Goal: Transaction & Acquisition: Book appointment/travel/reservation

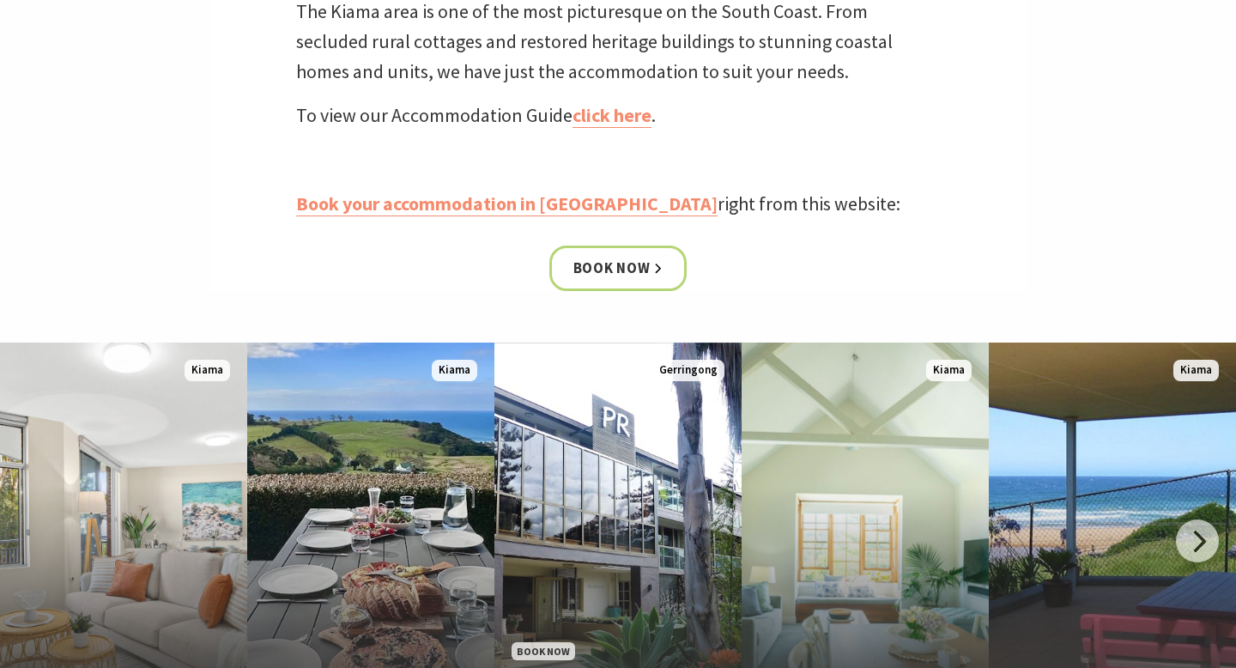
scroll to position [663, 0]
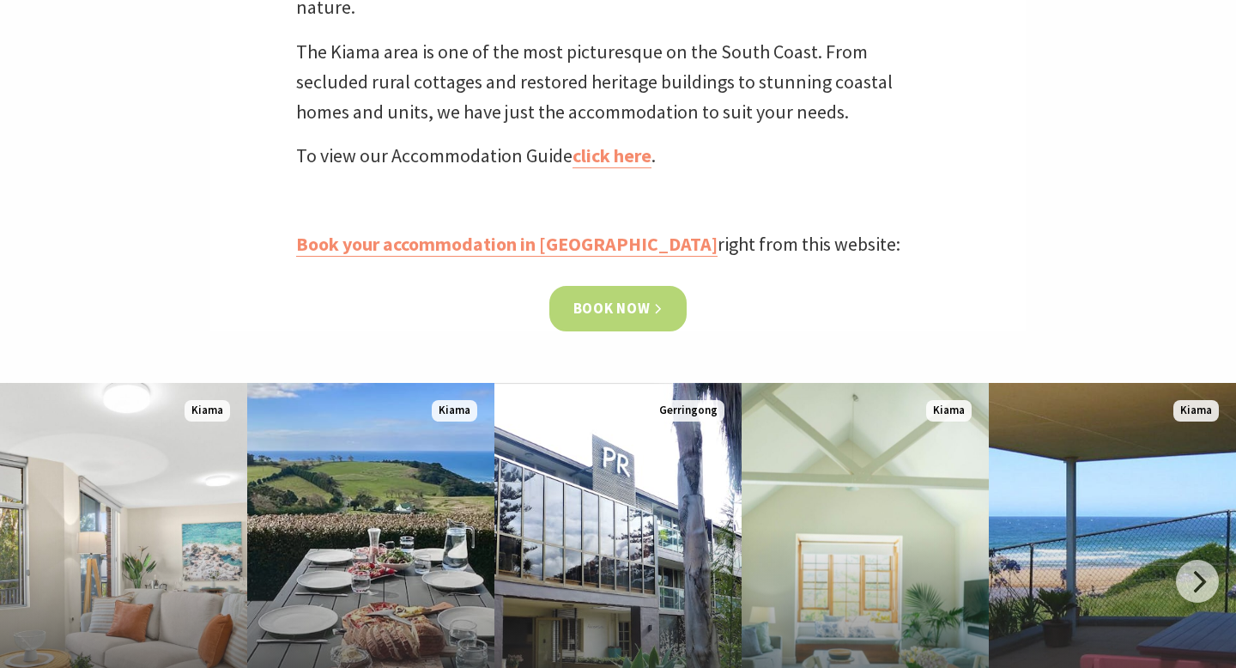
click at [623, 311] on link "Book now" at bounding box center [618, 308] width 138 height 45
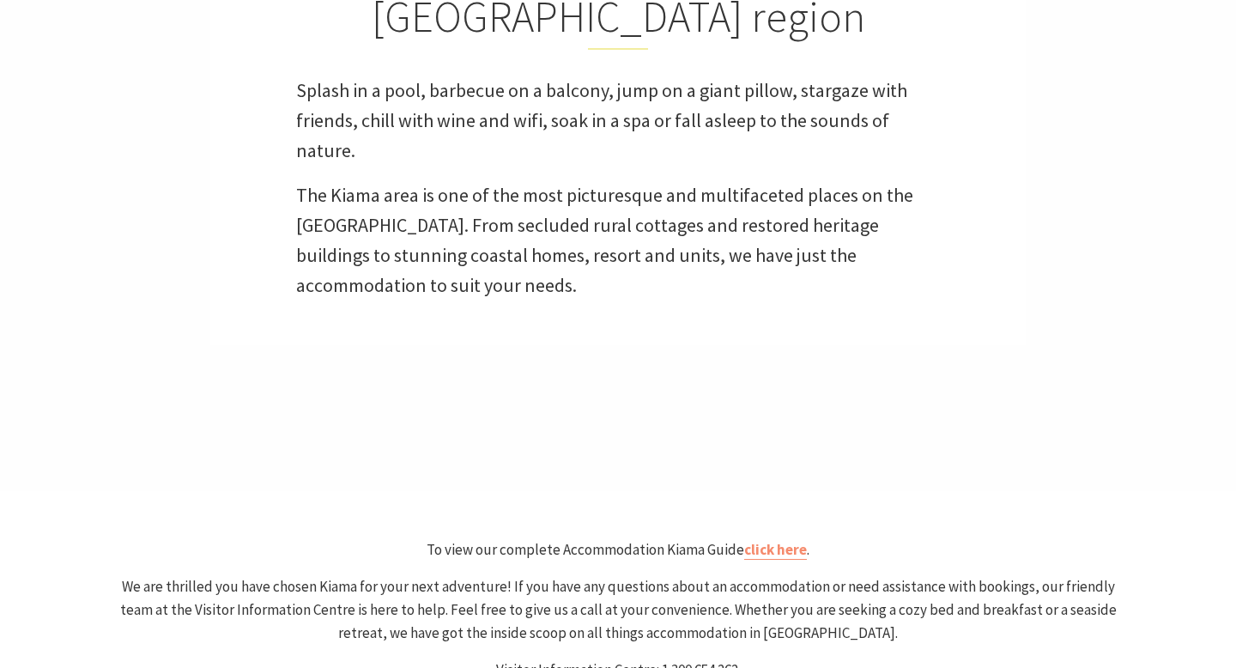
scroll to position [633, 0]
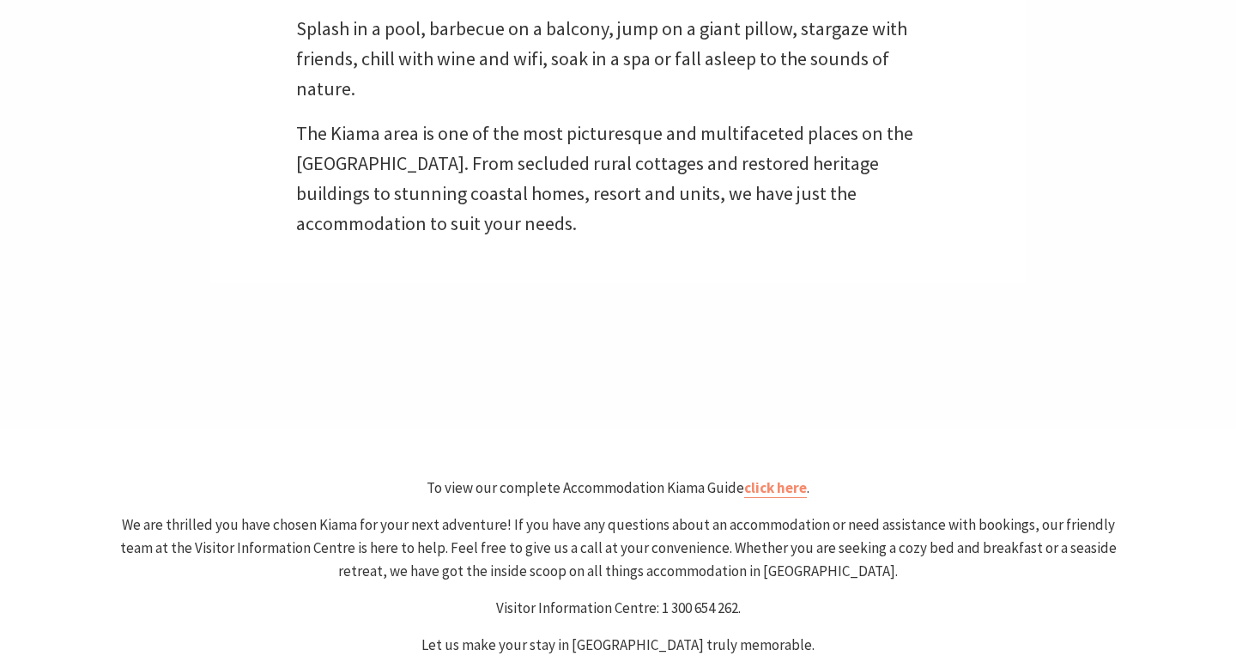
select select "3"
select select "2"
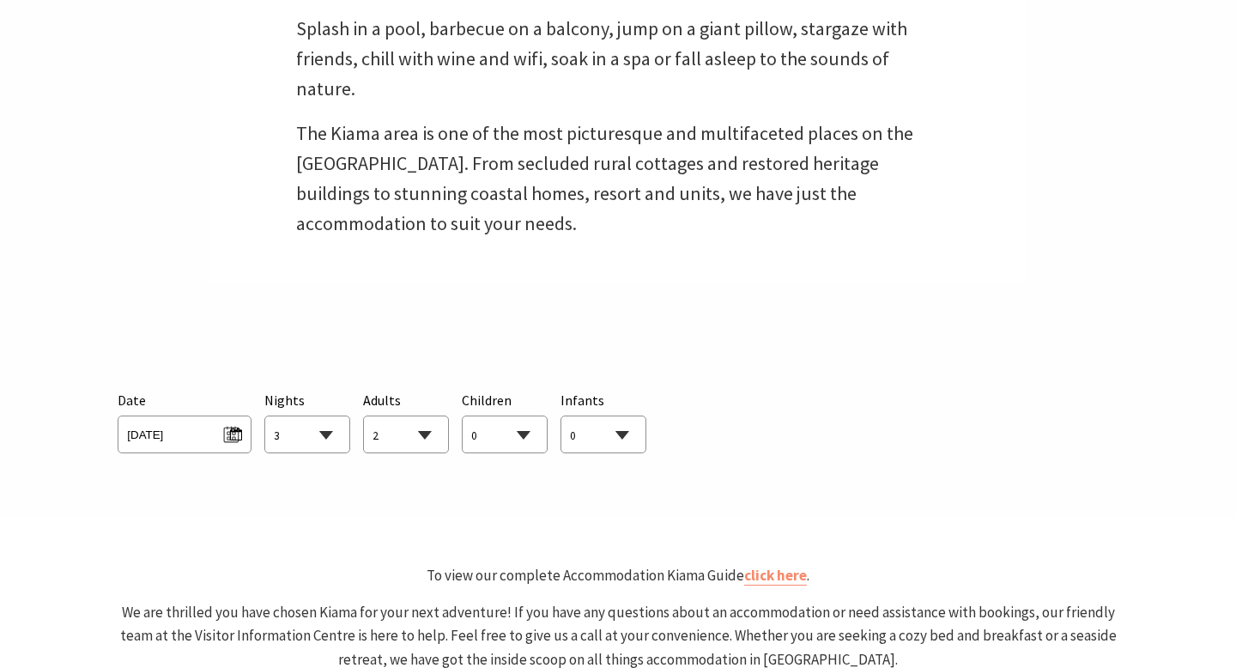
scroll to position [849, 0]
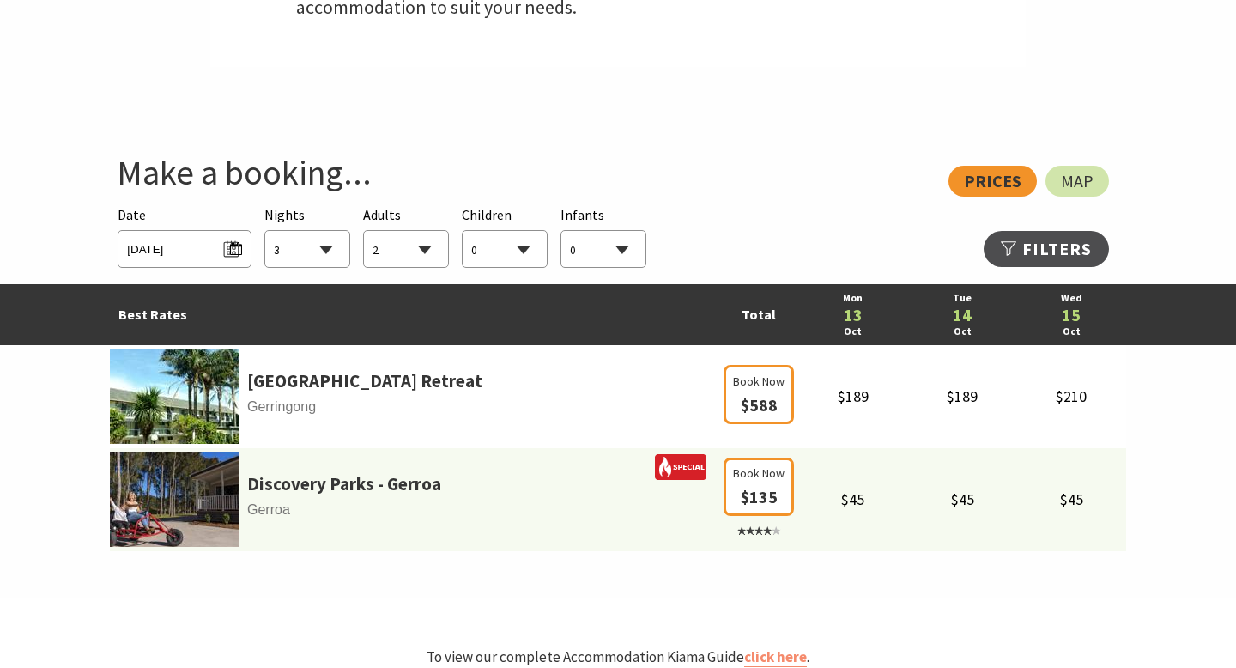
click at [184, 260] on span "[DATE]" at bounding box center [184, 249] width 133 height 38
click at [192, 244] on span "[DATE]" at bounding box center [184, 246] width 114 height 23
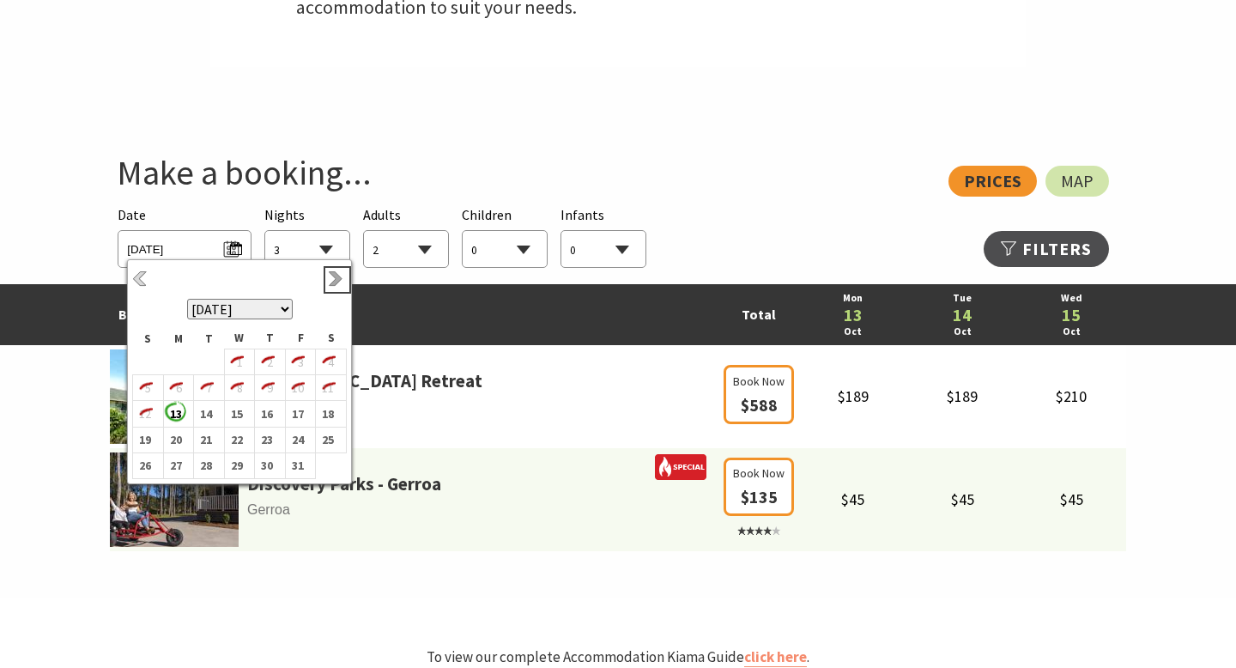
click at [335, 278] on link "Next" at bounding box center [337, 279] width 19 height 19
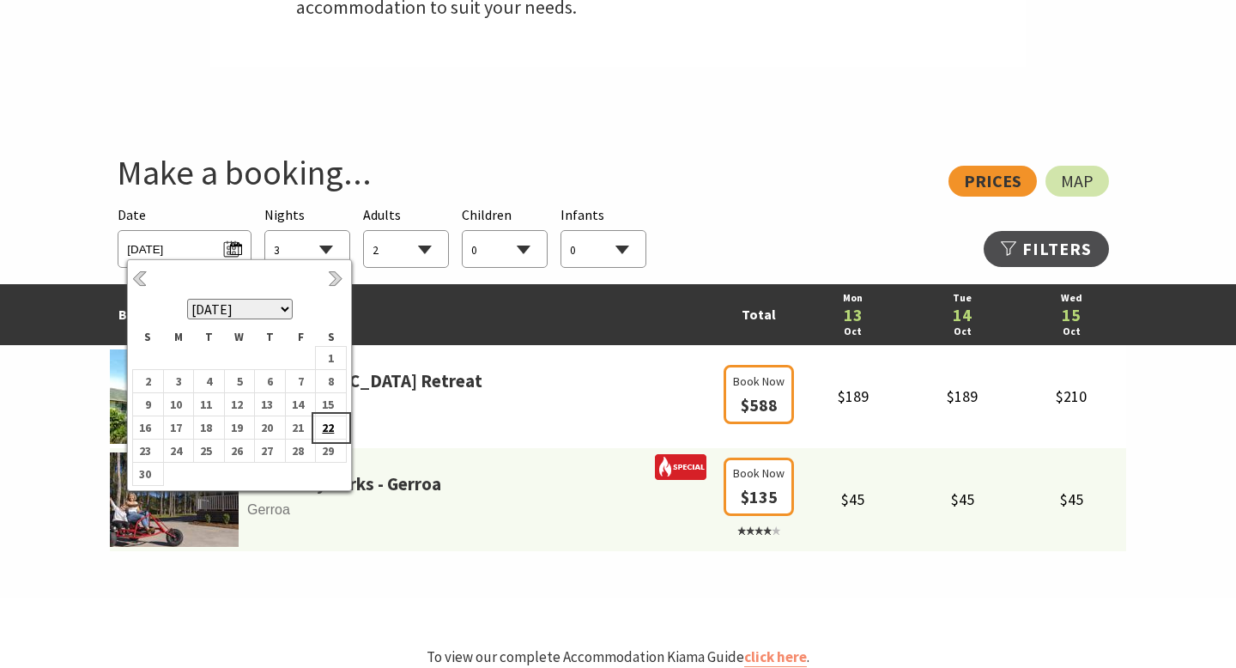
click at [329, 420] on b "22" at bounding box center [327, 427] width 22 height 22
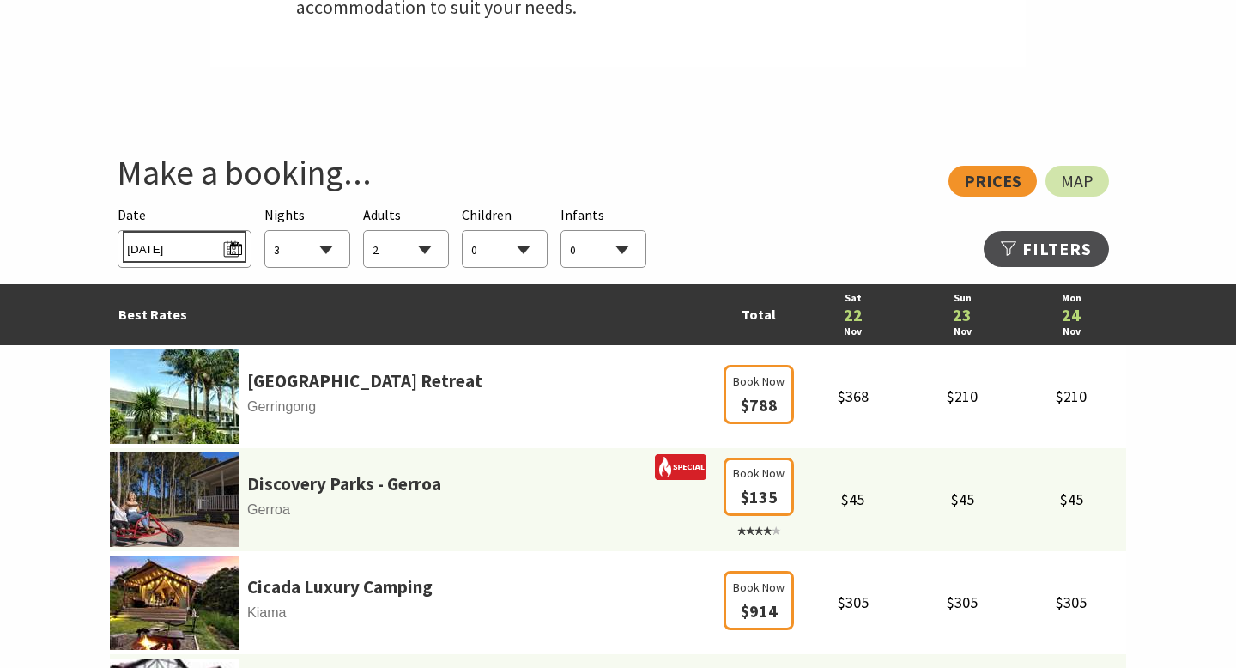
click at [187, 247] on span "[DATE]" at bounding box center [184, 246] width 114 height 23
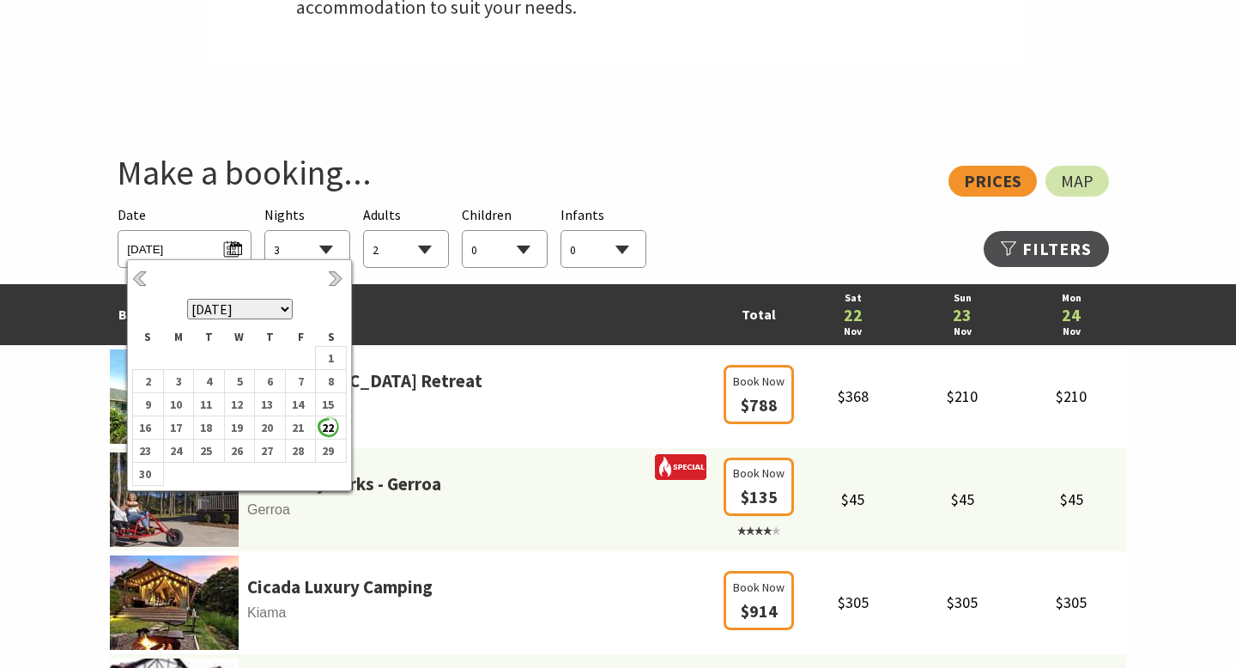
click at [323, 247] on select "1 2 3 4 5 6 7 8 9 10 11 12 13 14 15 16 17 18 19 20 21 22 23 24 25 26 27 28 29 30" at bounding box center [307, 250] width 84 height 38
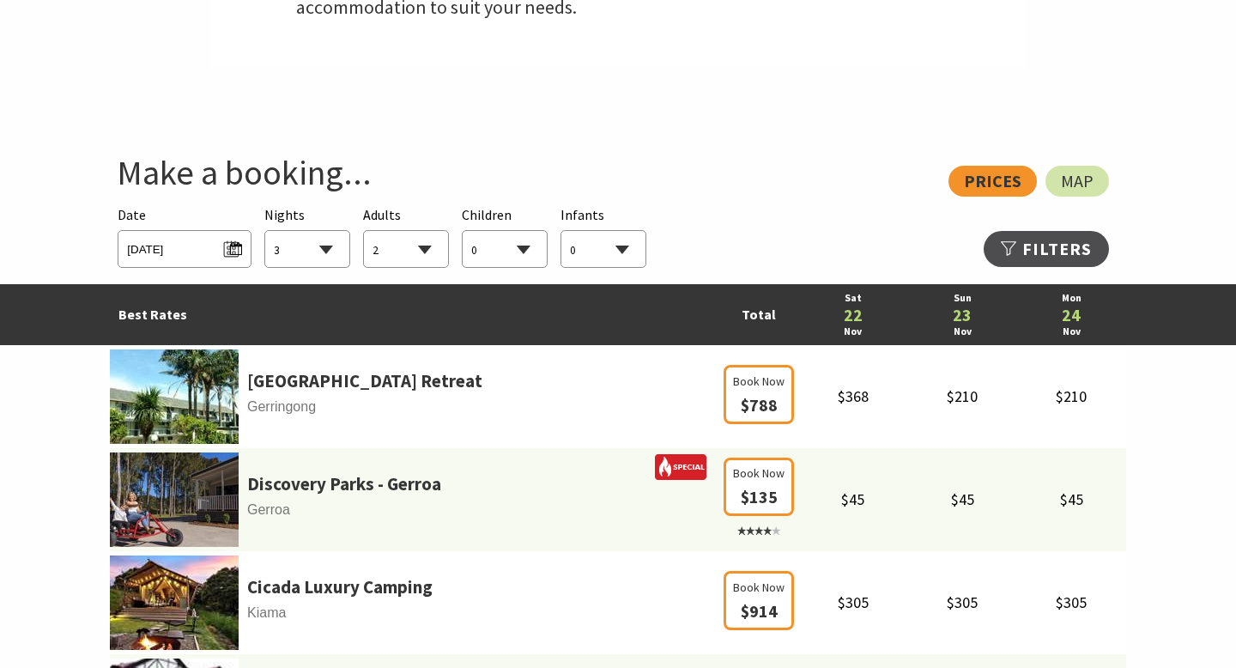
select select "2"
click at [265, 231] on select "1 2 3 4 5 6 7 8 9 10 11 12 13 14 15 16 17 18 19 20 21 22 23 24 25 26 27 28 29 30" at bounding box center [307, 250] width 84 height 38
click at [418, 254] on select "0 1 2 3 4 5 6 7 8 9 10 11 12 13 14 15 16 17 18 19 20 21 22 23 24 25 26 27 28 29…" at bounding box center [406, 250] width 84 height 38
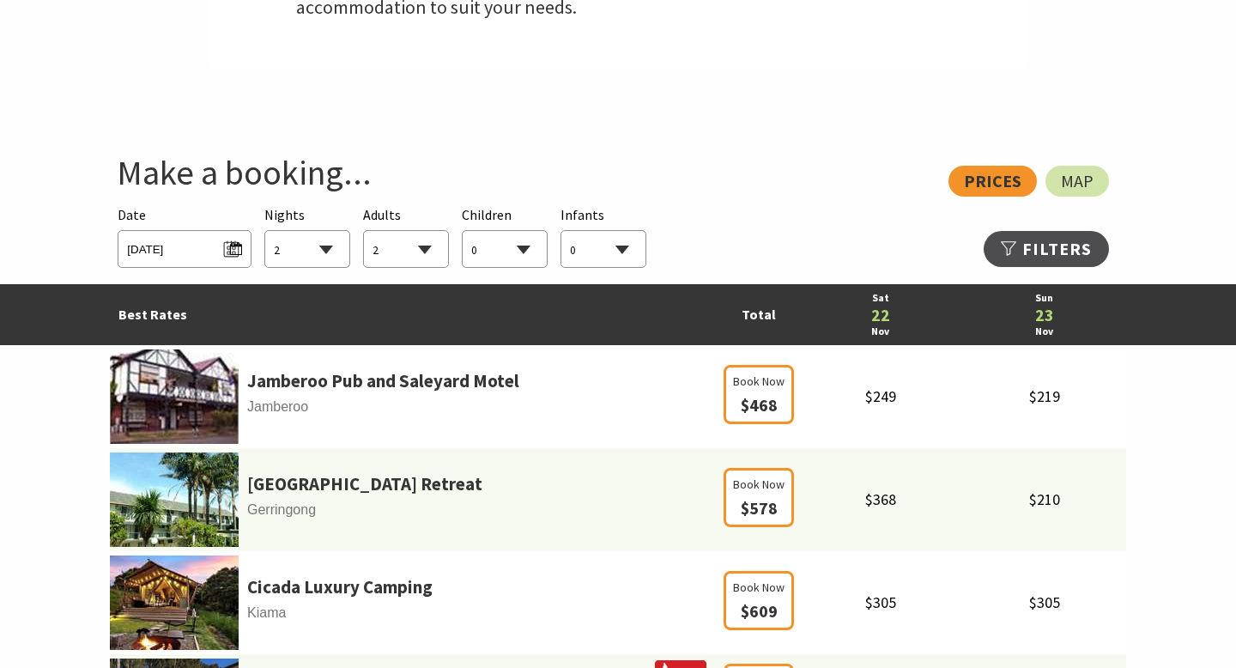
select select "3"
click at [364, 231] on select "0 1 2 3 4 5 6 7 8 9 10 11 12 13 14 15 16 17 18 19 20 21 22 23 24 25 26 27 28 29…" at bounding box center [406, 250] width 84 height 38
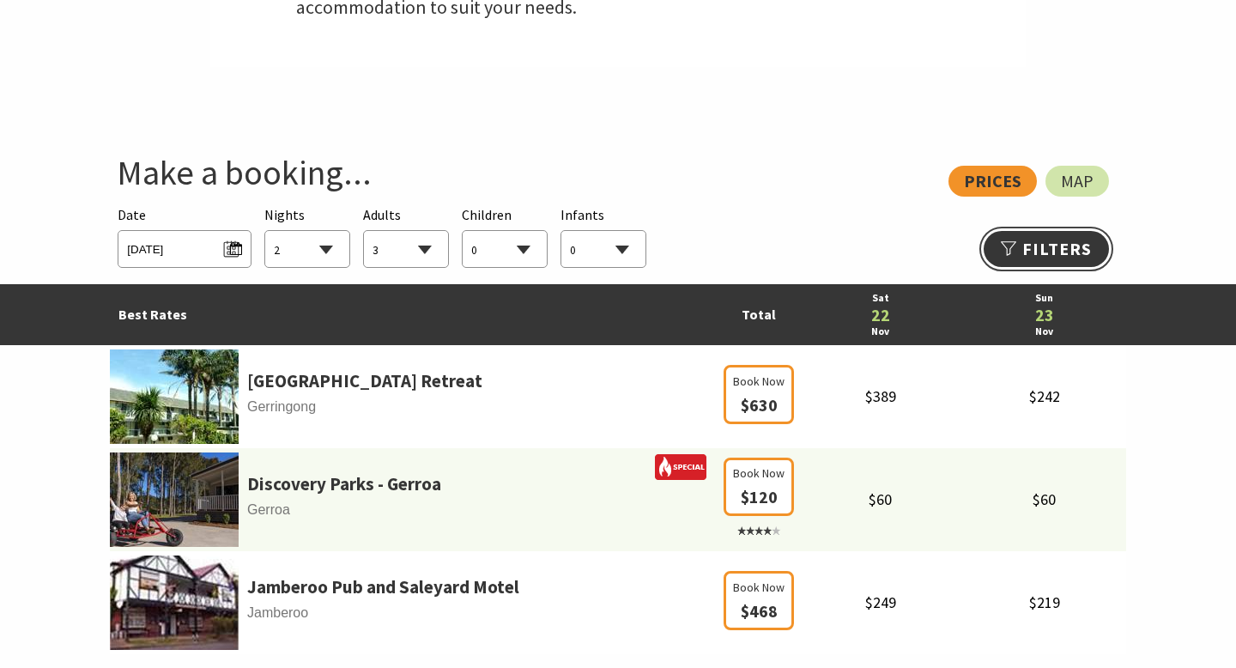
click at [1036, 231] on link "Refine Results >>" at bounding box center [1045, 249] width 125 height 36
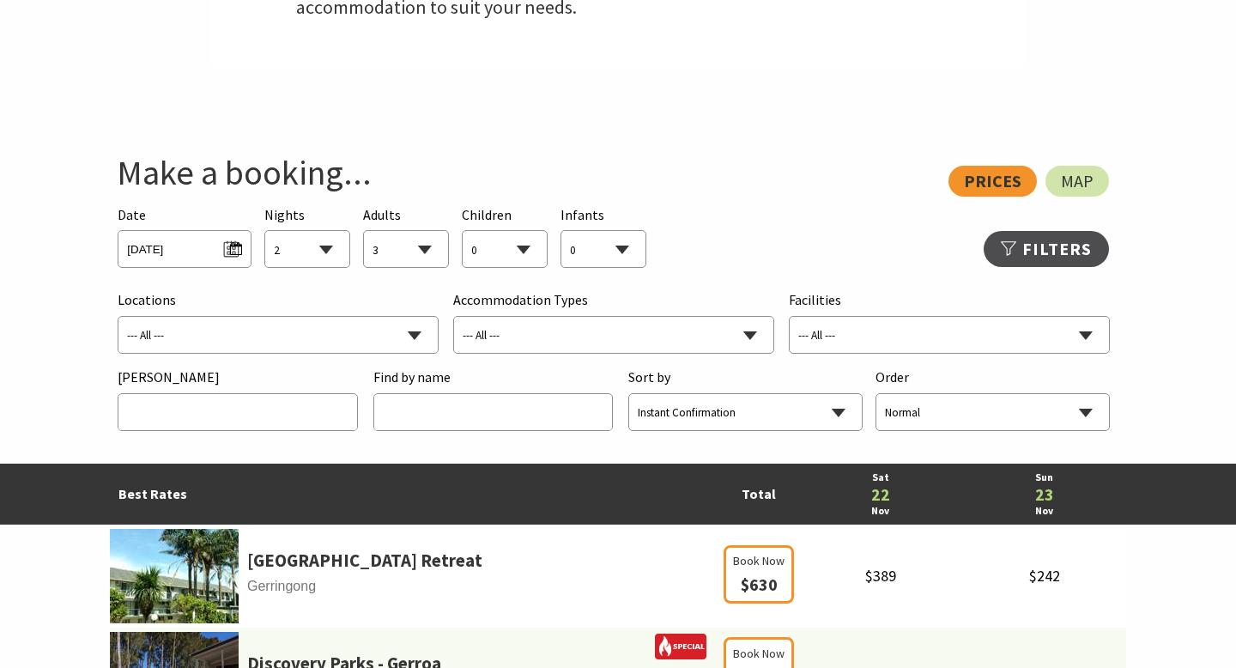
click at [307, 320] on select "--- All --- Bombo Gerringong Gerroa [GEOGRAPHIC_DATA] [GEOGRAPHIC_DATA] [GEOGRA…" at bounding box center [277, 336] width 319 height 38
click at [118, 317] on select "--- All --- Bombo Gerringong Gerroa [GEOGRAPHIC_DATA] [GEOGRAPHIC_DATA] [GEOGRA…" at bounding box center [277, 336] width 319 height 38
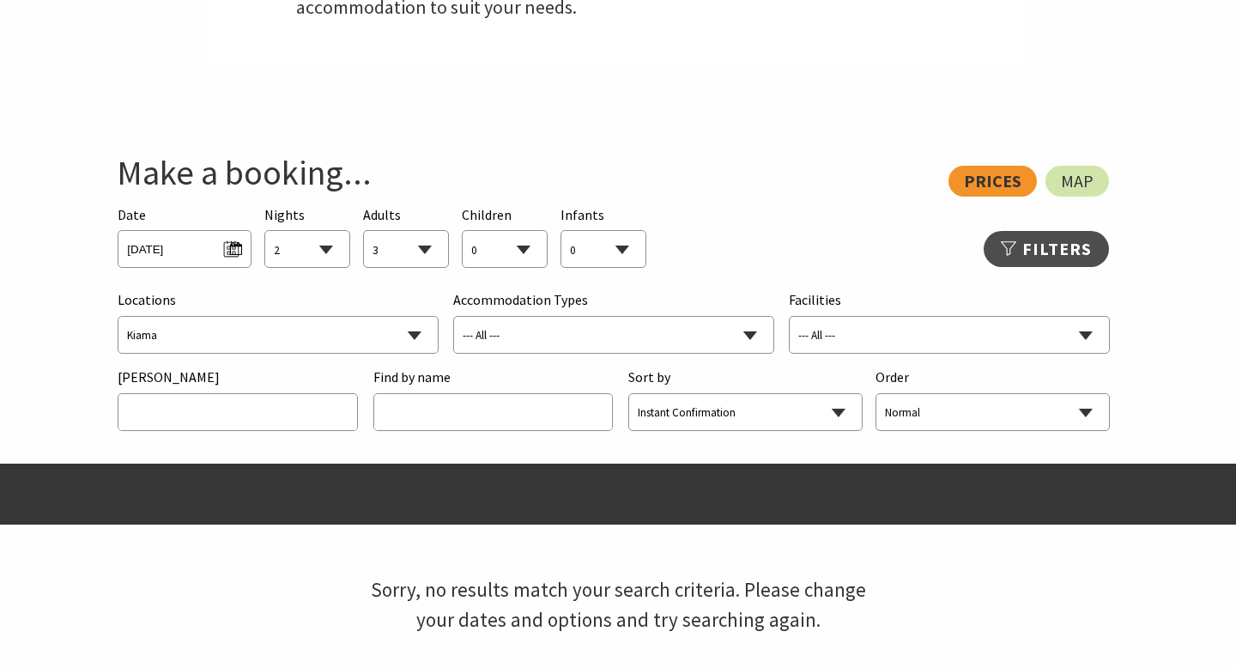
click at [384, 337] on select "--- All --- Bombo Gerringong Gerroa [GEOGRAPHIC_DATA] [GEOGRAPHIC_DATA] [GEOGRA…" at bounding box center [277, 336] width 319 height 38
click at [118, 317] on select "--- All --- Bombo Gerringong Gerroa [GEOGRAPHIC_DATA] [GEOGRAPHIC_DATA] [GEOGRA…" at bounding box center [277, 336] width 319 height 38
click at [260, 335] on select "--- All --- Bombo Gerringong Gerroa [GEOGRAPHIC_DATA] [GEOGRAPHIC_DATA] [GEOGRA…" at bounding box center [277, 336] width 319 height 38
select select "[GEOGRAPHIC_DATA]"
click at [118, 317] on select "--- All --- Bombo Gerringong Gerroa [GEOGRAPHIC_DATA] [GEOGRAPHIC_DATA] [GEOGRA…" at bounding box center [277, 336] width 319 height 38
